Goal: Transaction & Acquisition: Purchase product/service

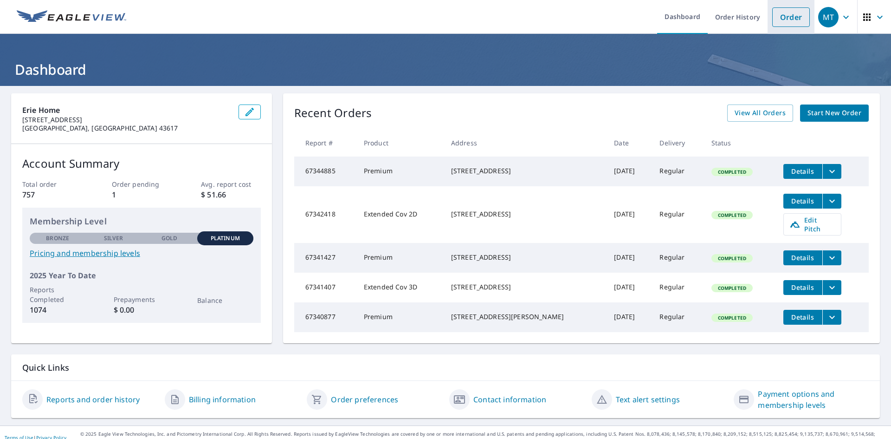
click at [781, 17] on link "Order" at bounding box center [791, 16] width 38 height 19
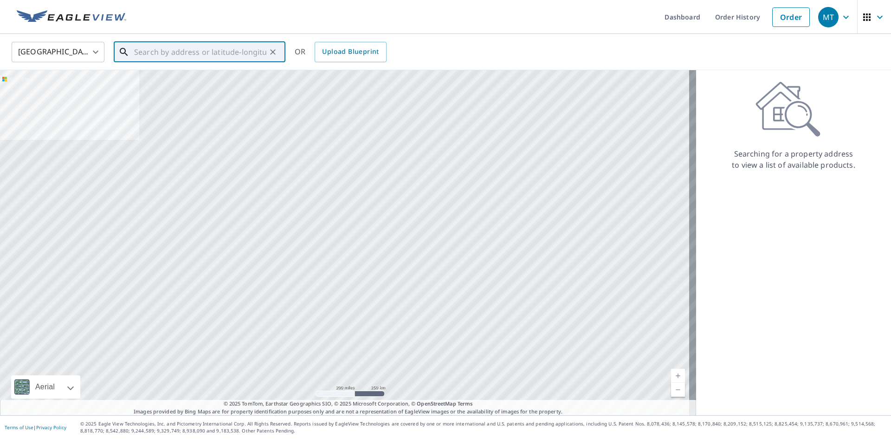
click at [155, 50] on input "text" at bounding box center [200, 52] width 132 height 26
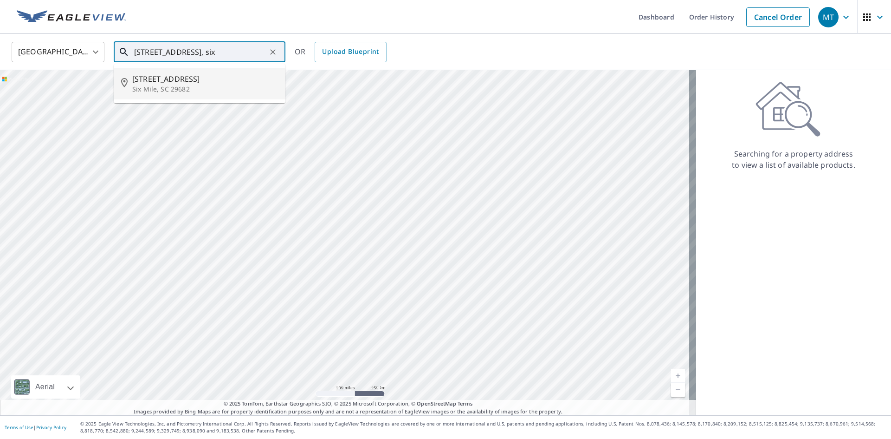
click at [175, 85] on p "Six Mile, SC 29682" at bounding box center [205, 88] width 146 height 9
type input "[STREET_ADDRESS]"
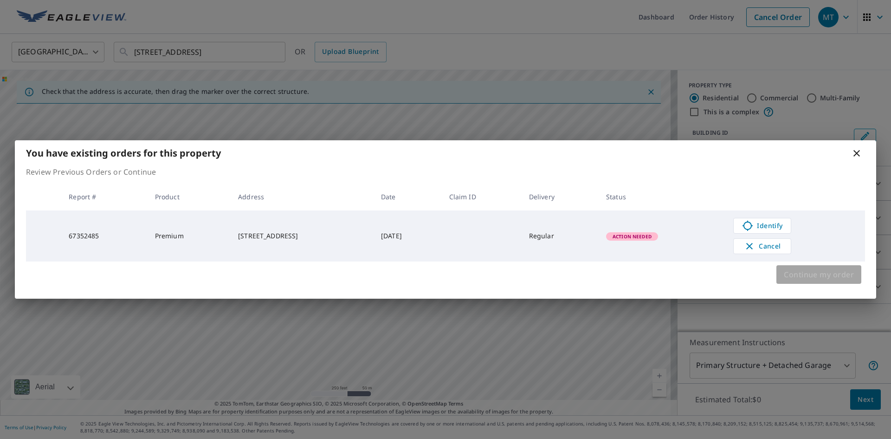
click at [804, 276] on span "Continue my order" at bounding box center [819, 274] width 70 height 13
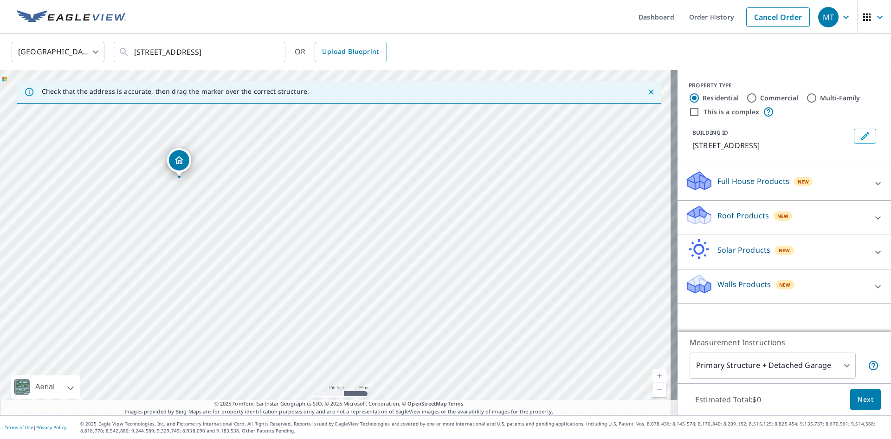
drag, startPoint x: 199, startPoint y: 231, endPoint x: 236, endPoint y: 265, distance: 50.2
click at [236, 265] on div "[STREET_ADDRESS]" at bounding box center [339, 242] width 678 height 345
click at [646, 92] on icon "Close" at bounding box center [650, 91] width 9 height 9
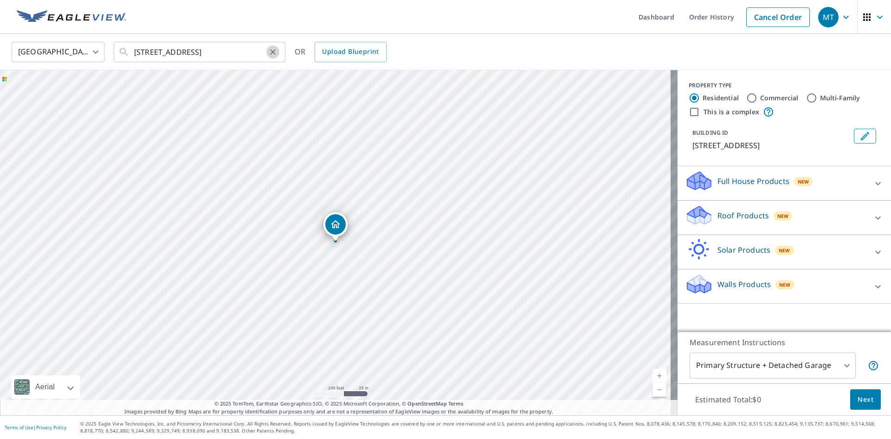
click at [271, 51] on icon "Clear" at bounding box center [272, 51] width 9 height 9
click at [259, 54] on input "text" at bounding box center [200, 52] width 132 height 26
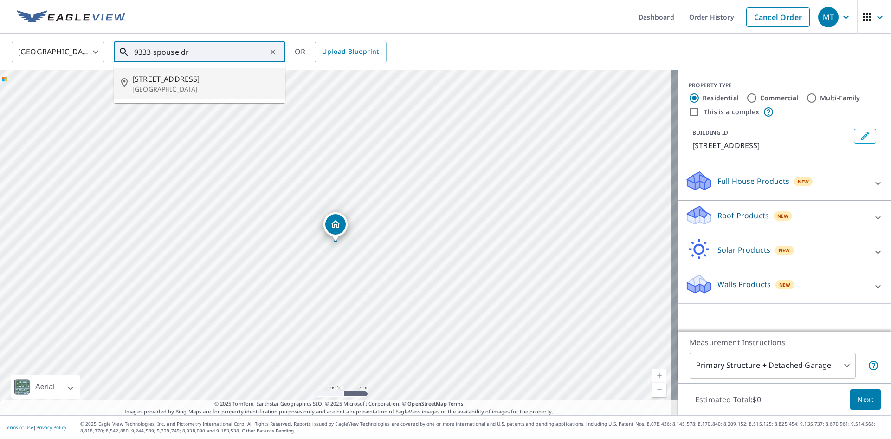
click at [226, 90] on p "[GEOGRAPHIC_DATA]" at bounding box center [205, 88] width 146 height 9
type input "[STREET_ADDRESS]"
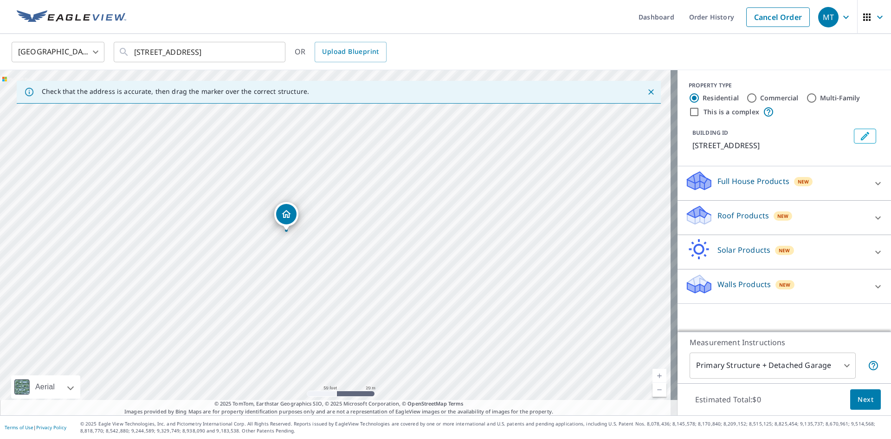
click at [693, 215] on icon at bounding box center [699, 212] width 24 height 12
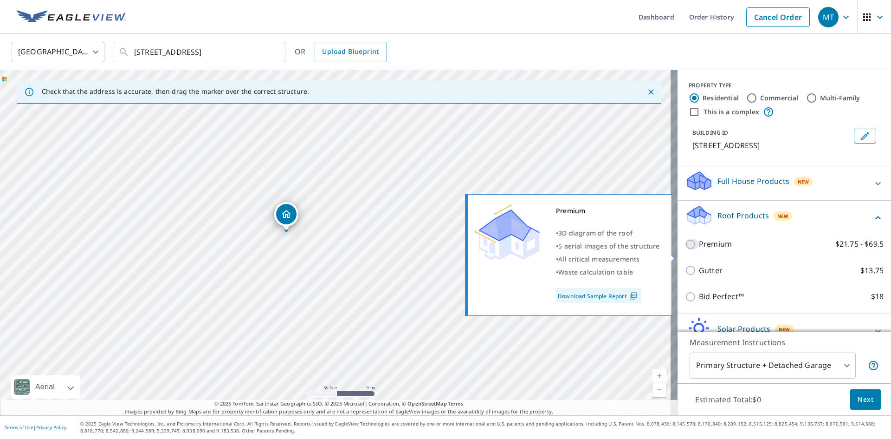
click at [685, 250] on input "Premium $21.75 - $69.5" at bounding box center [692, 244] width 14 height 11
checkbox input "true"
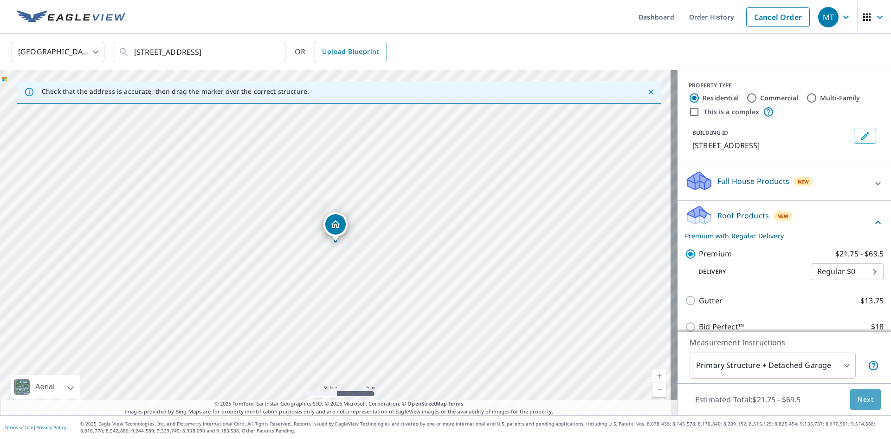
click at [859, 400] on span "Next" at bounding box center [866, 400] width 16 height 12
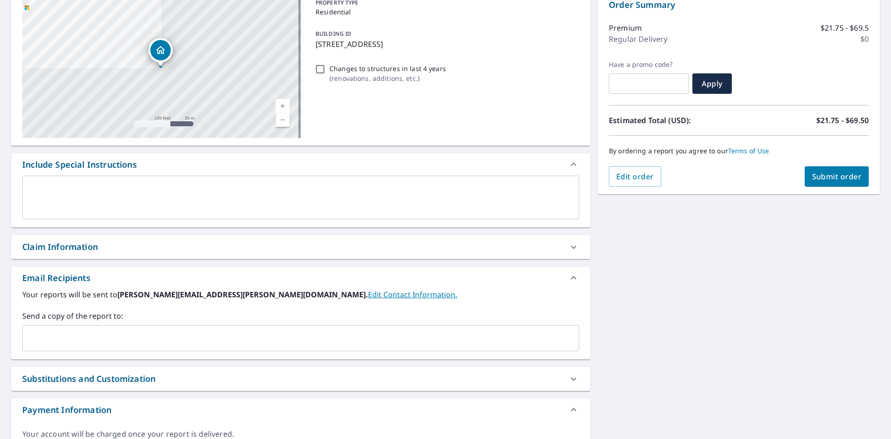
scroll to position [139, 0]
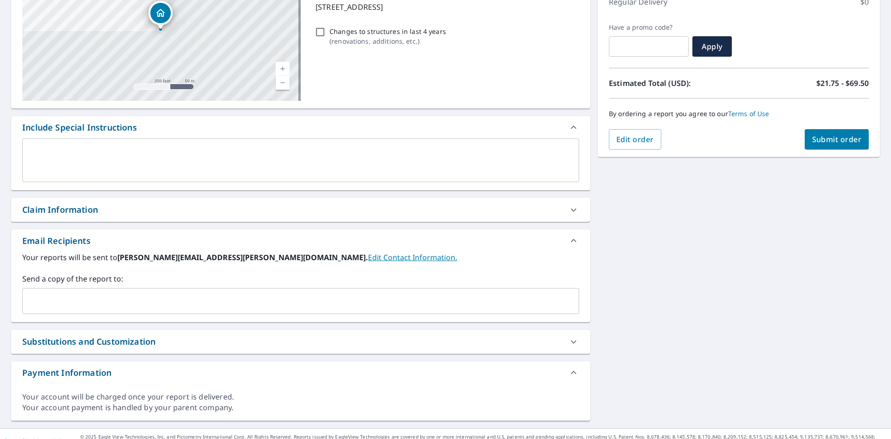
click at [76, 206] on div "Claim Information" at bounding box center [60, 209] width 76 height 13
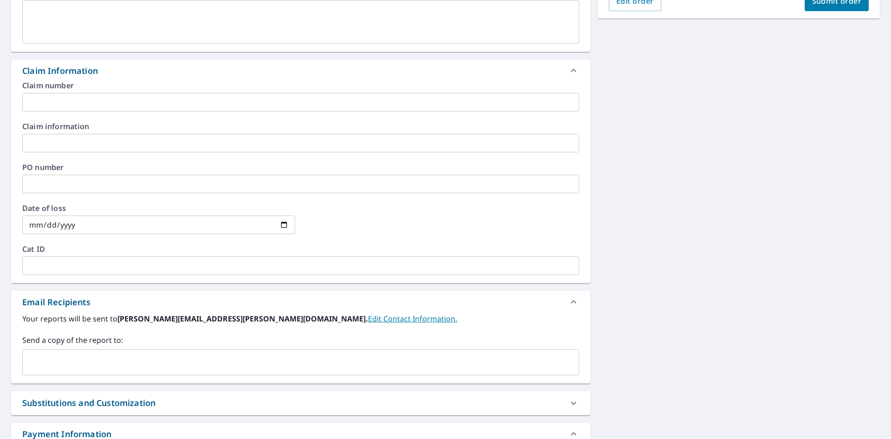
scroll to position [278, 0]
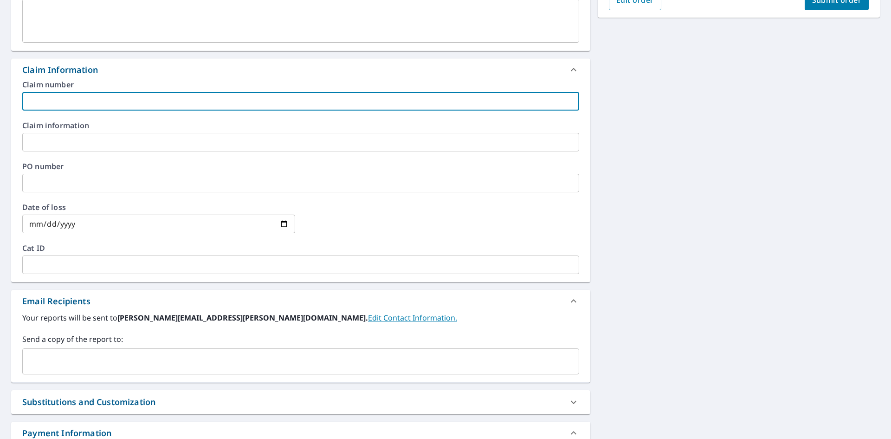
click at [45, 107] on input "text" at bounding box center [300, 101] width 557 height 19
type input "R066"
click at [36, 181] on input "text" at bounding box center [300, 183] width 557 height 19
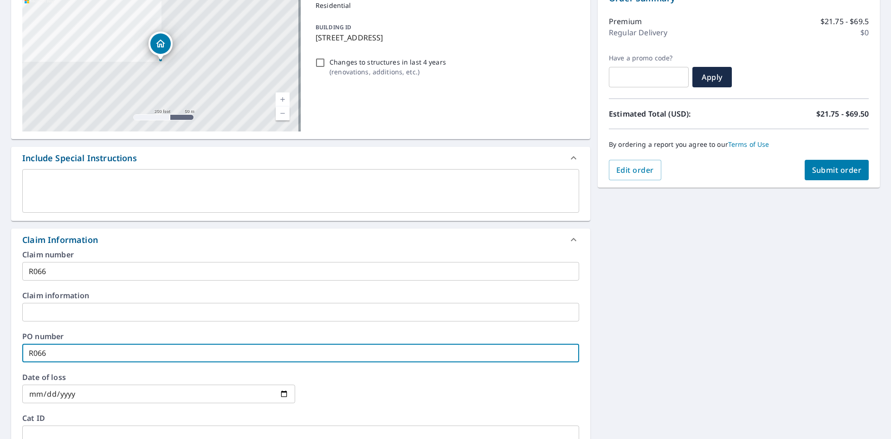
scroll to position [93, 0]
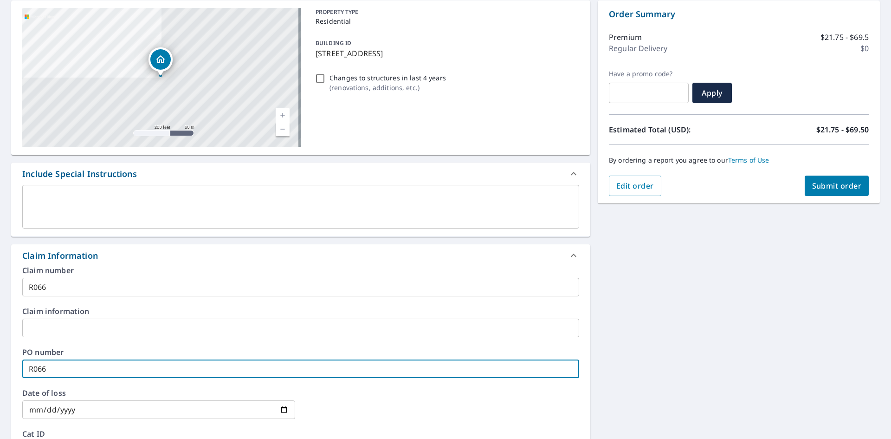
type input "R066"
click at [818, 182] on span "Submit order" at bounding box center [837, 186] width 50 height 10
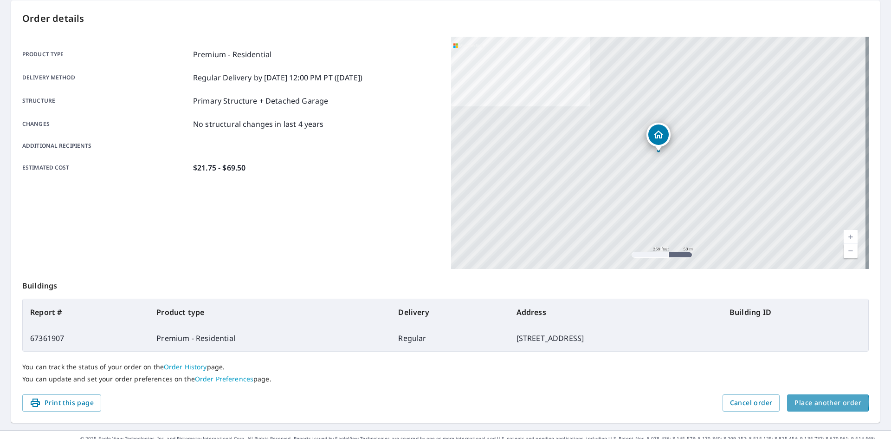
click at [821, 401] on span "Place another order" at bounding box center [828, 403] width 67 height 12
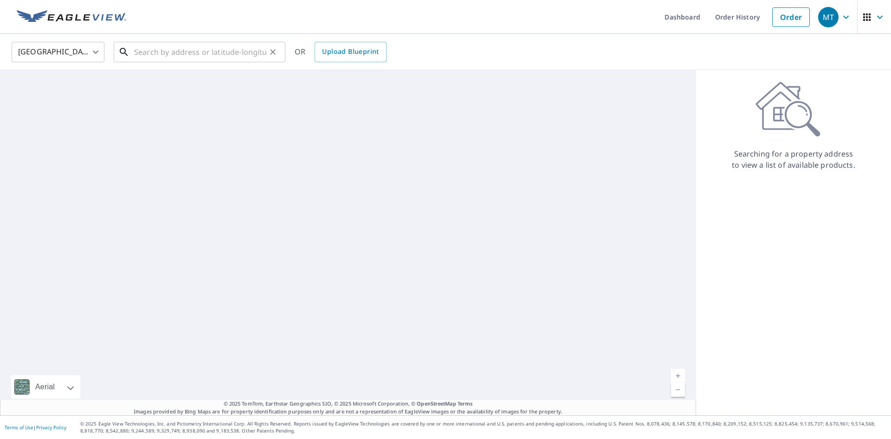
click at [148, 56] on input "text" at bounding box center [200, 52] width 132 height 26
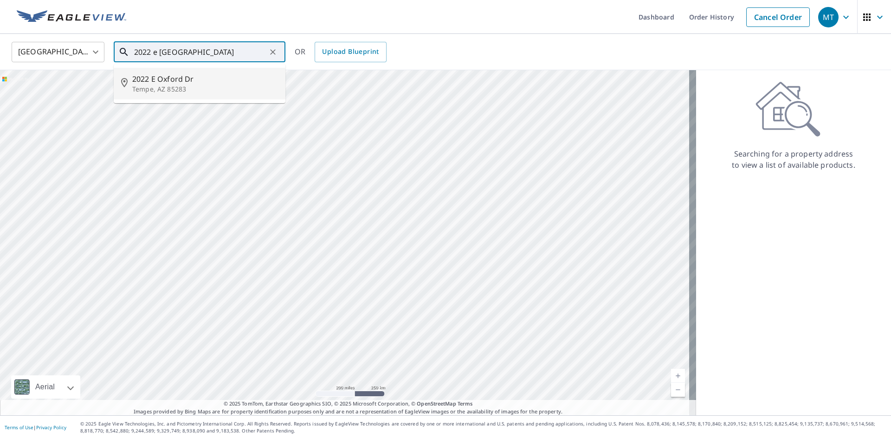
click at [164, 90] on p "Tempe, AZ 85283" at bounding box center [205, 88] width 146 height 9
type input "[STREET_ADDRESS][PERSON_NAME]"
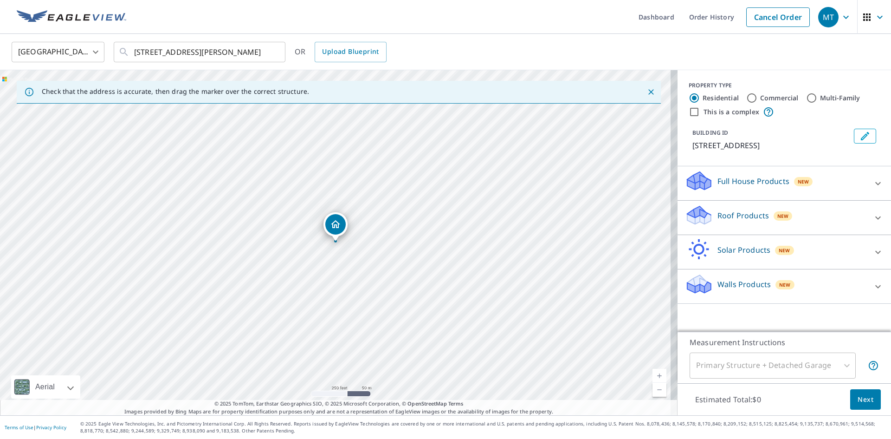
click at [690, 217] on icon at bounding box center [699, 212] width 24 height 12
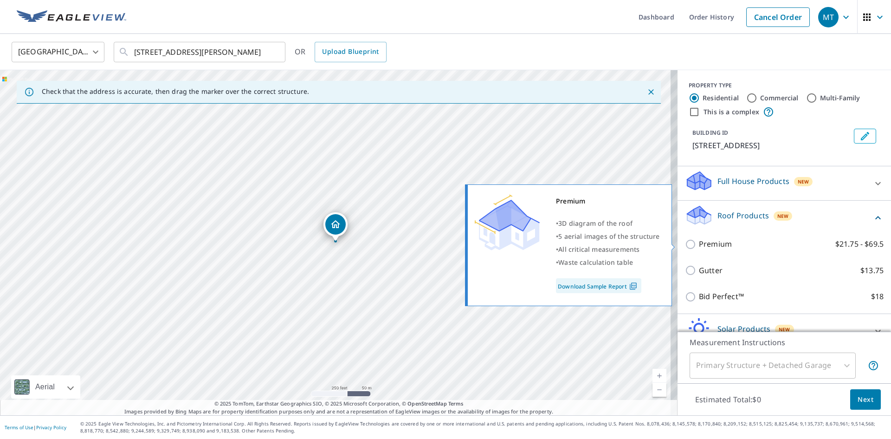
click at [685, 244] on input "Premium $21.75 - $69.5" at bounding box center [692, 244] width 14 height 11
checkbox input "true"
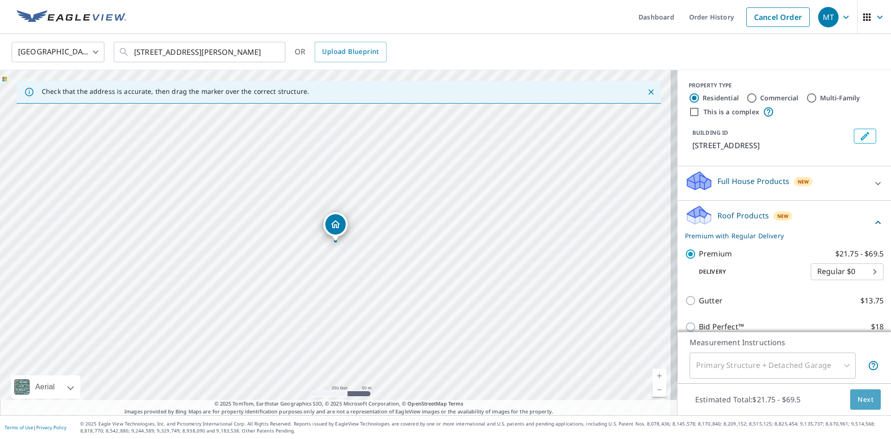
click at [858, 399] on span "Next" at bounding box center [866, 400] width 16 height 12
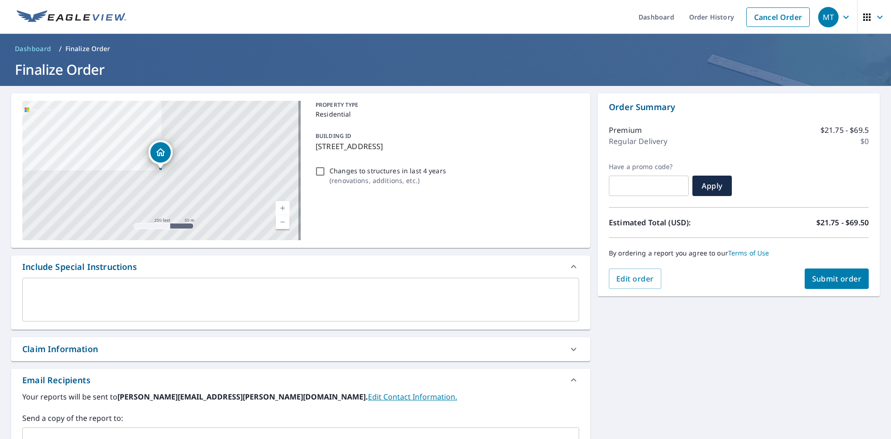
click at [55, 352] on div "Claim Information" at bounding box center [60, 348] width 76 height 13
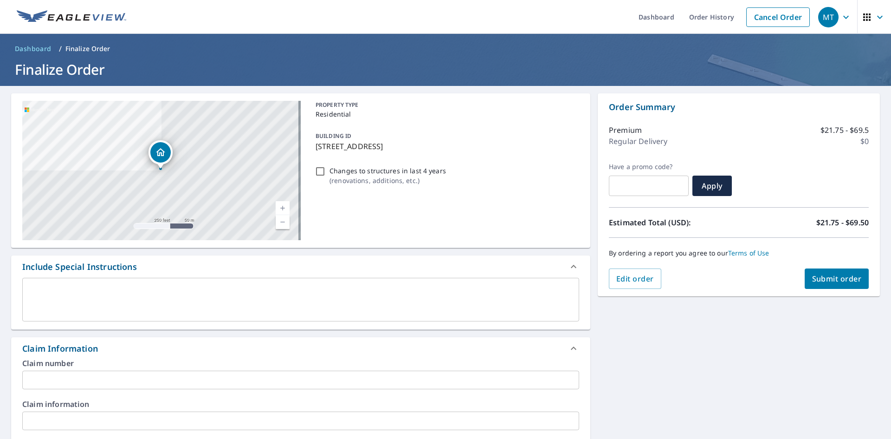
click at [47, 378] on input "text" at bounding box center [300, 379] width 557 height 19
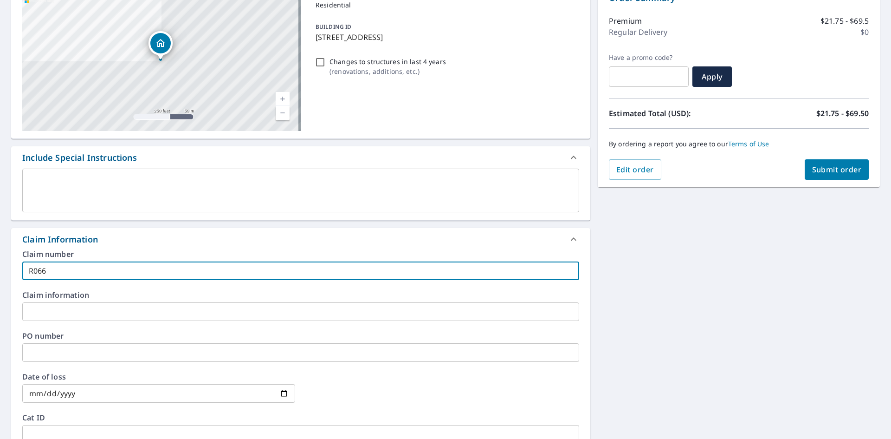
scroll to position [139, 0]
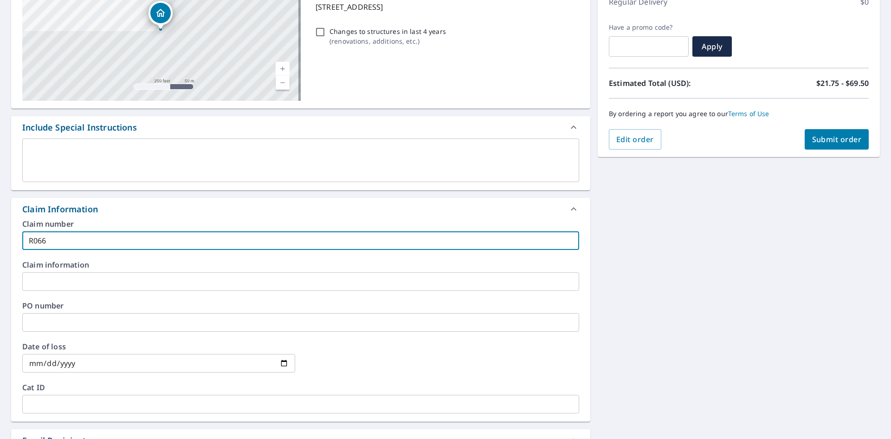
type input "R066"
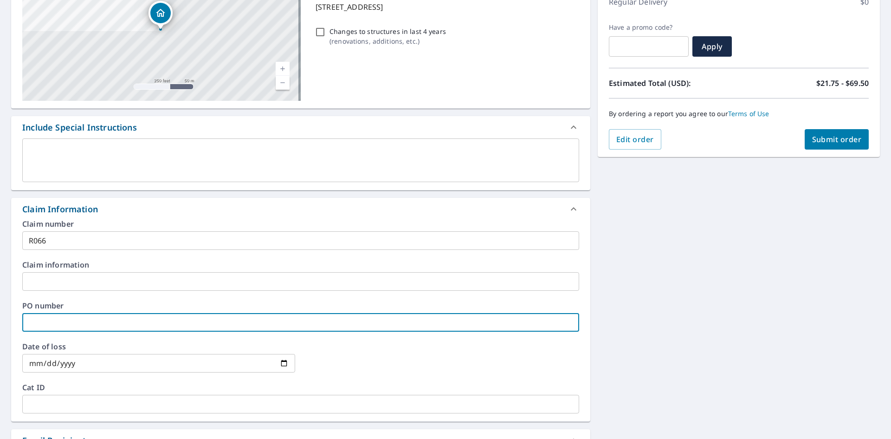
drag, startPoint x: 38, startPoint y: 318, endPoint x: 33, endPoint y: 315, distance: 5.7
click at [38, 318] on input "text" at bounding box center [300, 322] width 557 height 19
type input "R066"
click at [829, 141] on span "Submit order" at bounding box center [837, 139] width 50 height 10
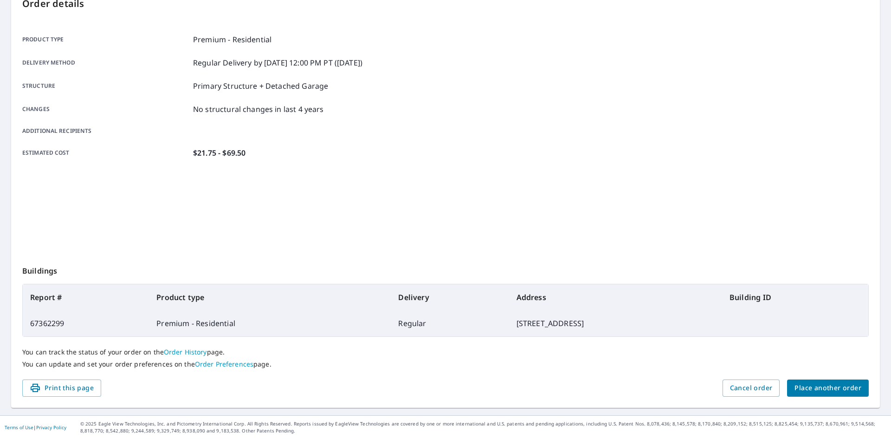
scroll to position [108, 0]
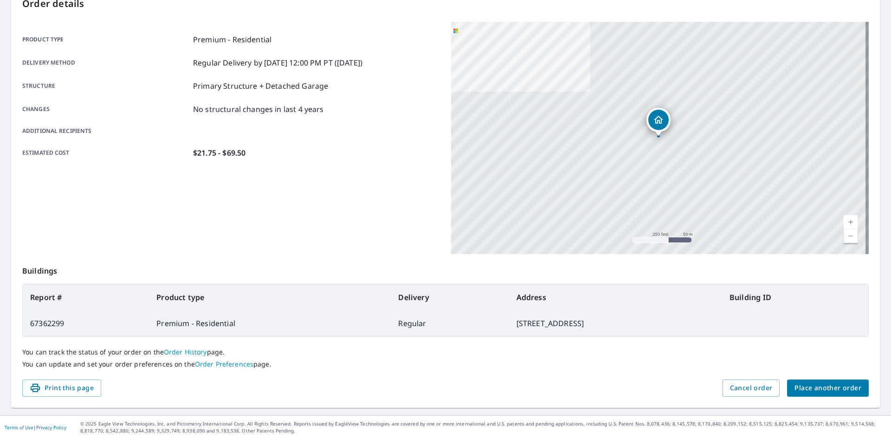
click at [828, 389] on span "Place another order" at bounding box center [828, 388] width 67 height 12
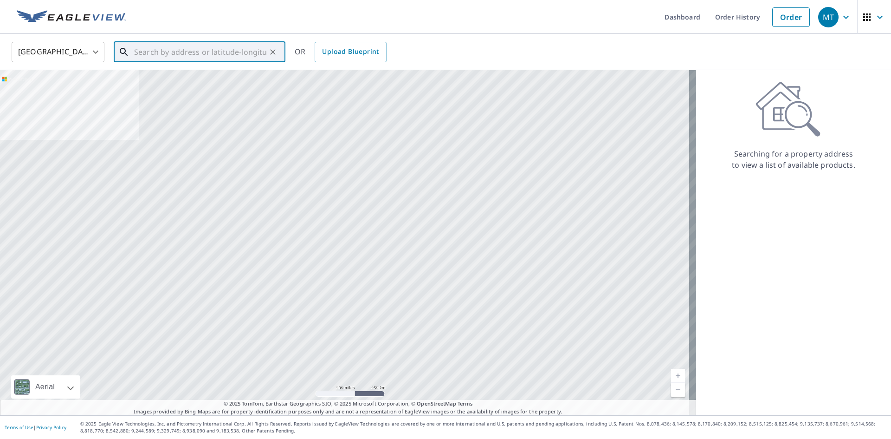
click at [152, 49] on input "text" at bounding box center [200, 52] width 132 height 26
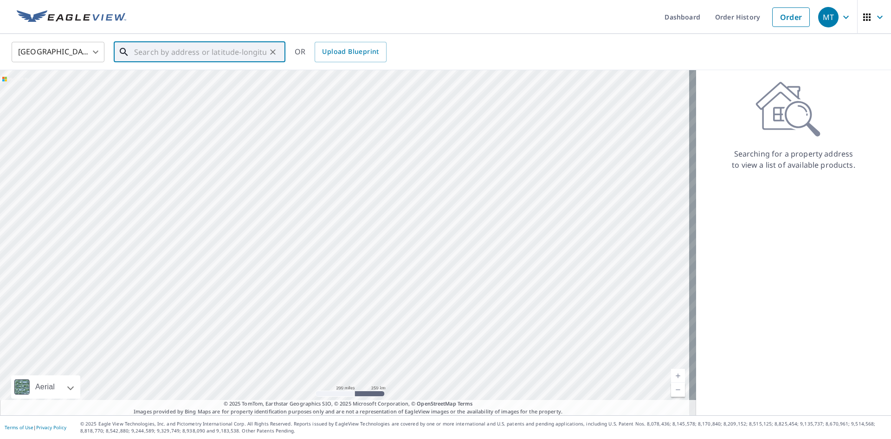
click at [152, 47] on input "text" at bounding box center [200, 52] width 132 height 26
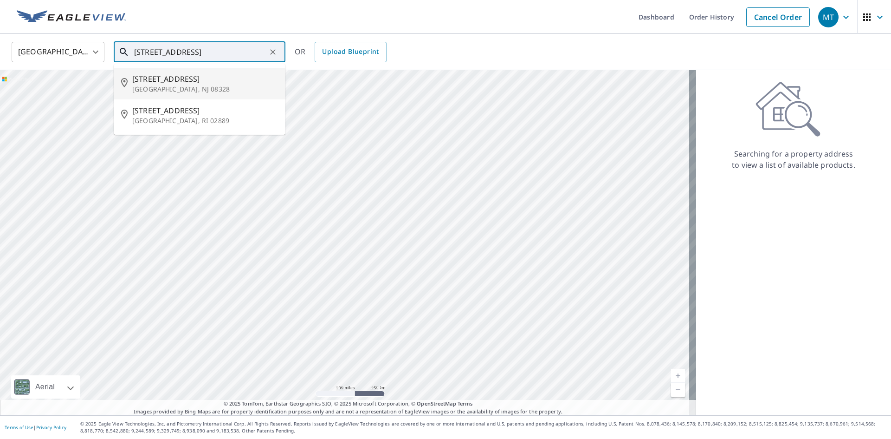
click at [176, 86] on p "[GEOGRAPHIC_DATA], NJ 08328" at bounding box center [205, 88] width 146 height 9
type input "[STREET_ADDRESS]"
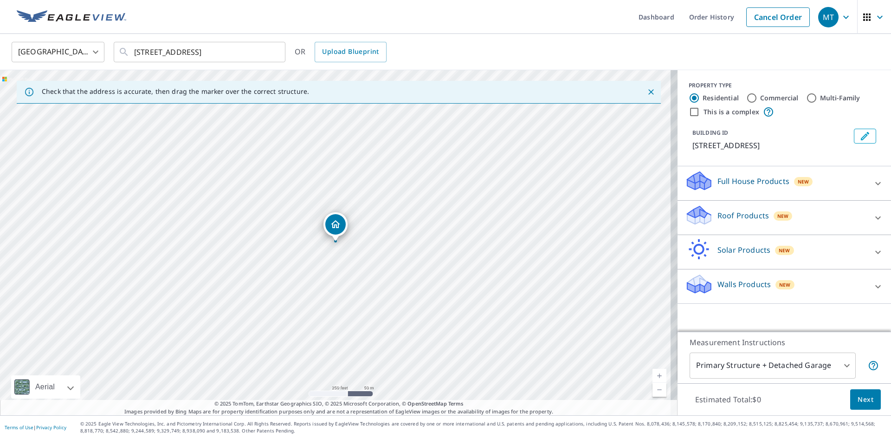
click at [693, 210] on icon at bounding box center [699, 212] width 24 height 12
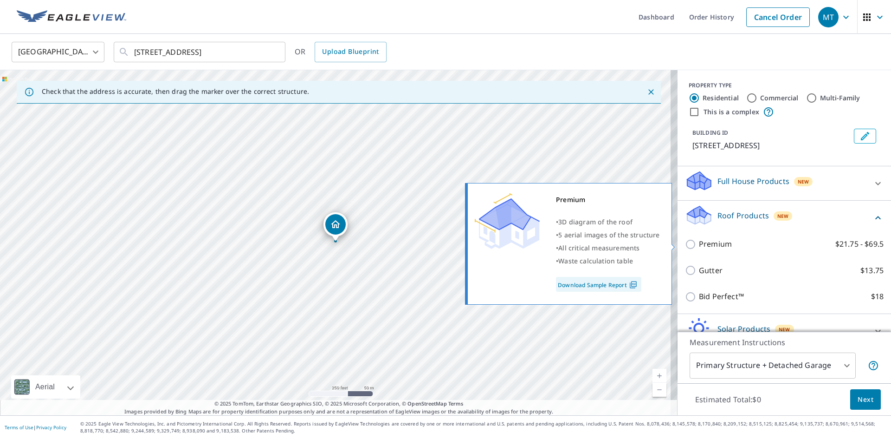
click at [685, 244] on input "Premium $21.75 - $69.5" at bounding box center [692, 244] width 14 height 11
checkbox input "true"
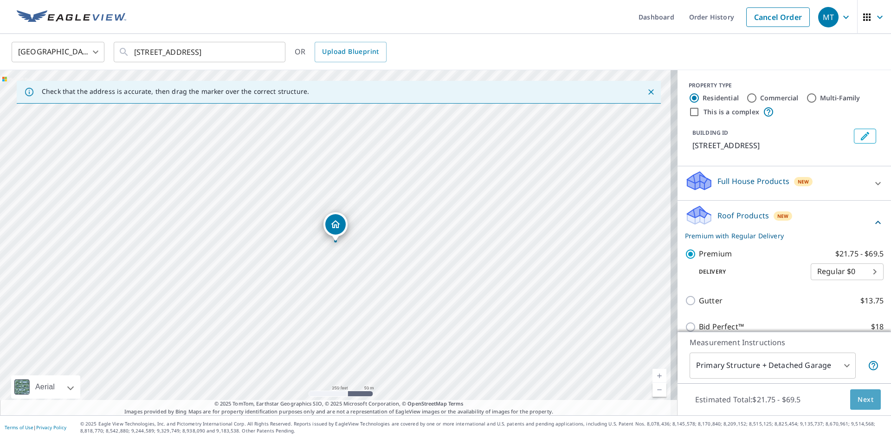
click at [860, 401] on span "Next" at bounding box center [866, 400] width 16 height 12
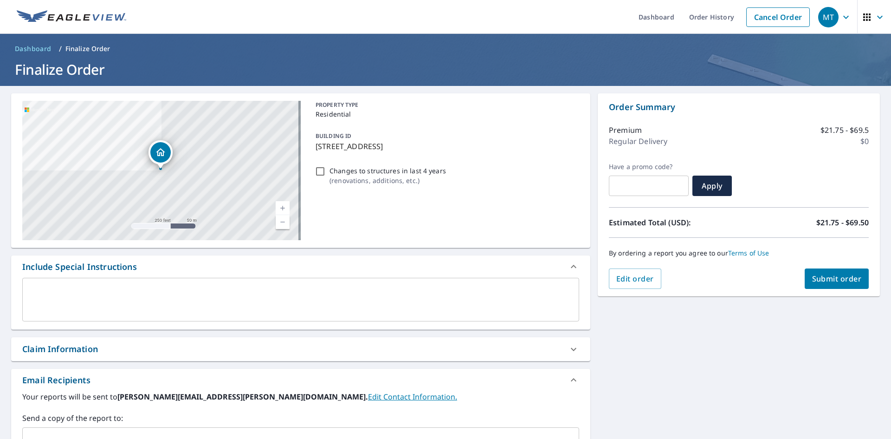
click at [56, 347] on div "Claim Information" at bounding box center [60, 348] width 76 height 13
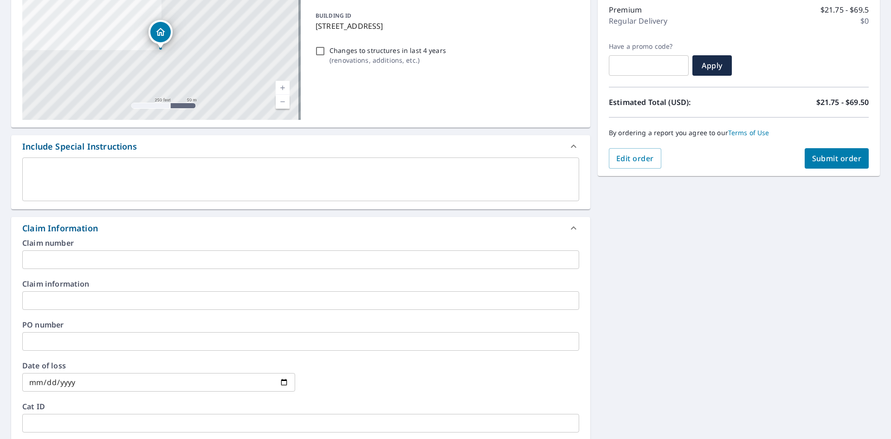
scroll to position [139, 0]
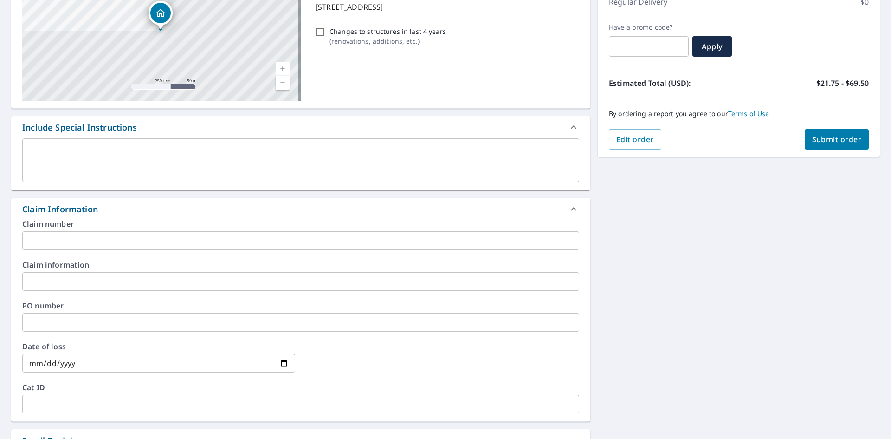
click at [32, 244] on input "text" at bounding box center [300, 240] width 557 height 19
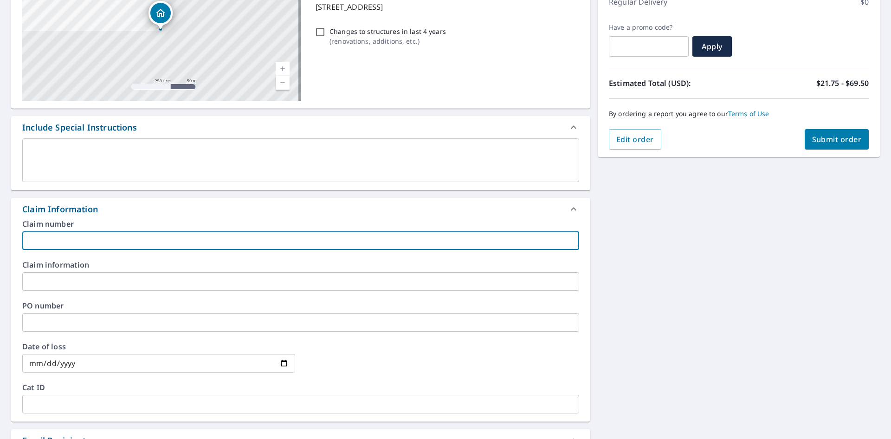
click at [35, 241] on input "text" at bounding box center [300, 240] width 557 height 19
type input "R050"
click at [35, 324] on input "text" at bounding box center [300, 322] width 557 height 19
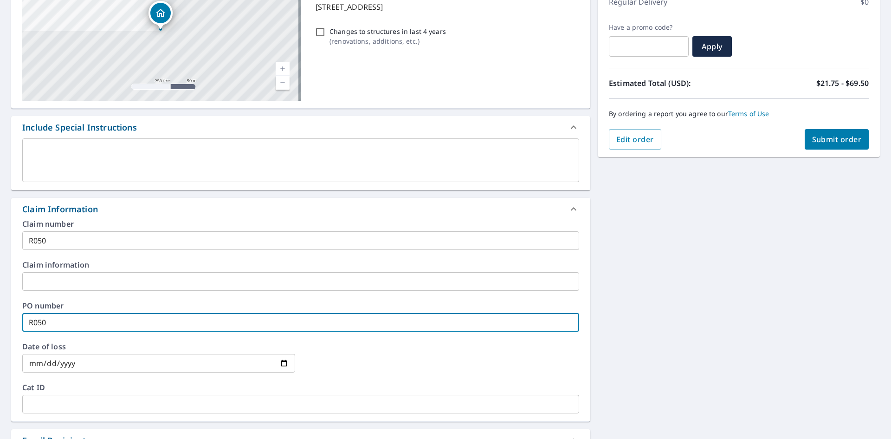
type input "R050"
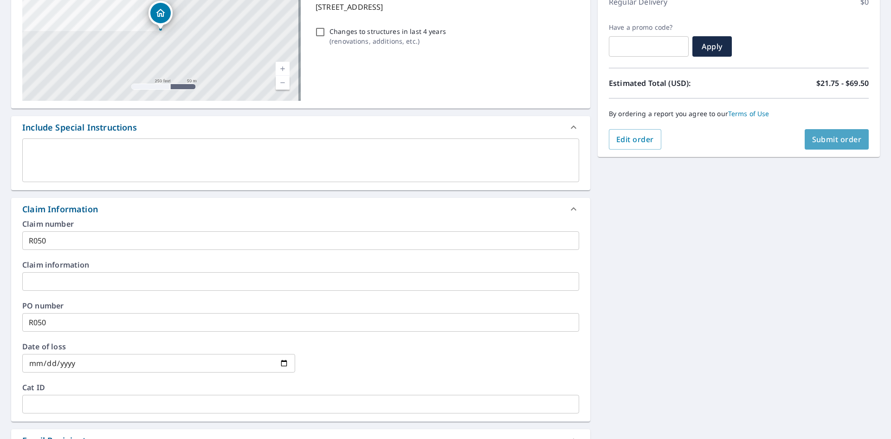
click at [836, 140] on span "Submit order" at bounding box center [837, 139] width 50 height 10
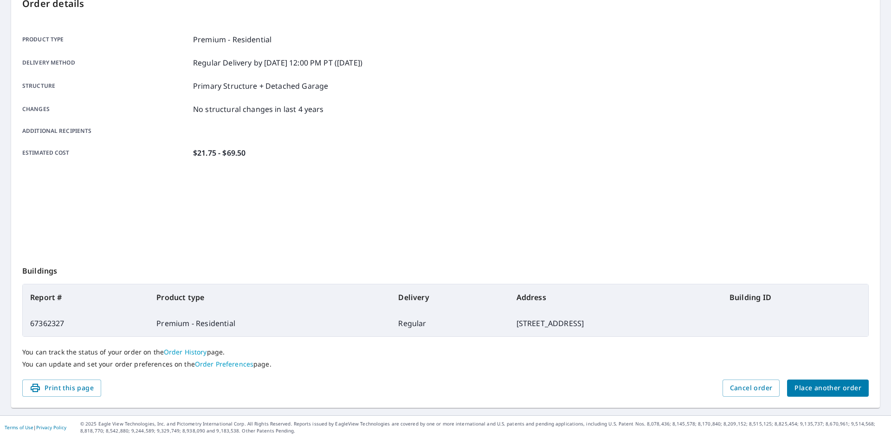
scroll to position [108, 0]
